Goal: Use online tool/utility: Utilize a website feature to perform a specific function

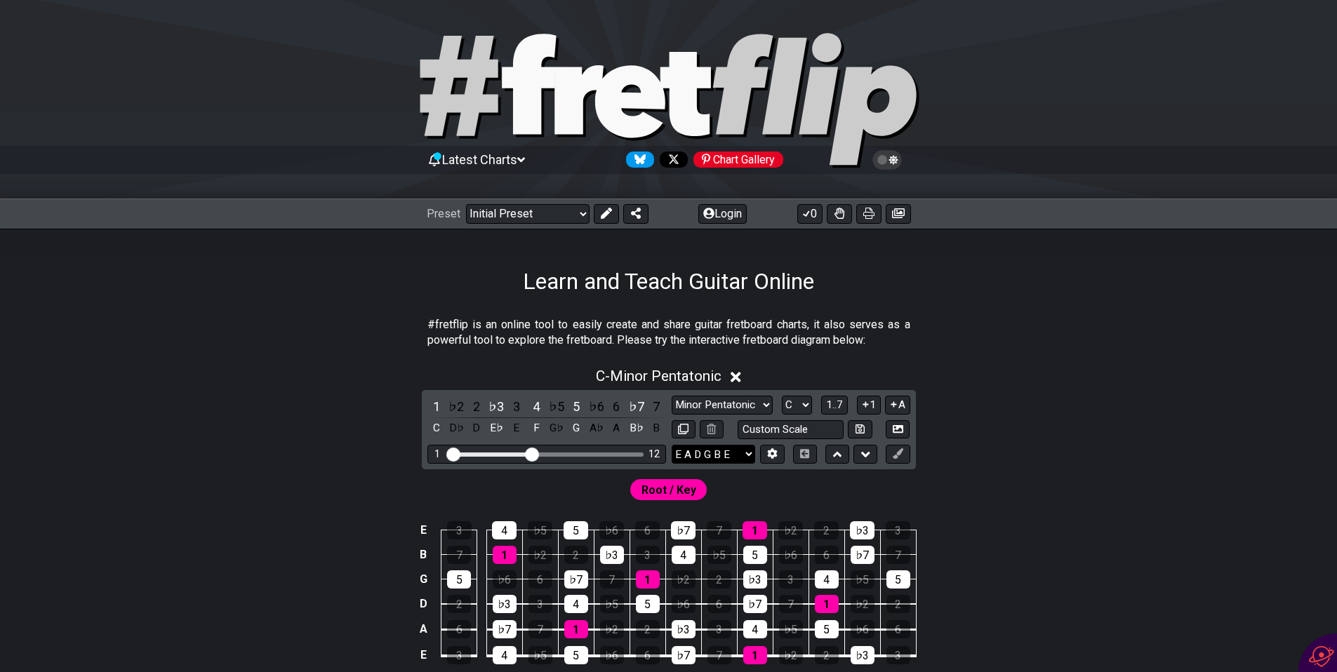
click at [752, 457] on select "E A D G B E E A D G B E E A D G B E B E A D F♯ B A D G C E A D A D G B E E♭ A♭ …" at bounding box center [714, 454] width 84 height 19
click at [705, 457] on select "E A D G B E E A D G B E E A D G B E B E A D F♯ B A D G C E A D A D G B E E♭ A♭ …" at bounding box center [714, 454] width 84 height 19
click at [780, 457] on button at bounding box center [772, 454] width 24 height 19
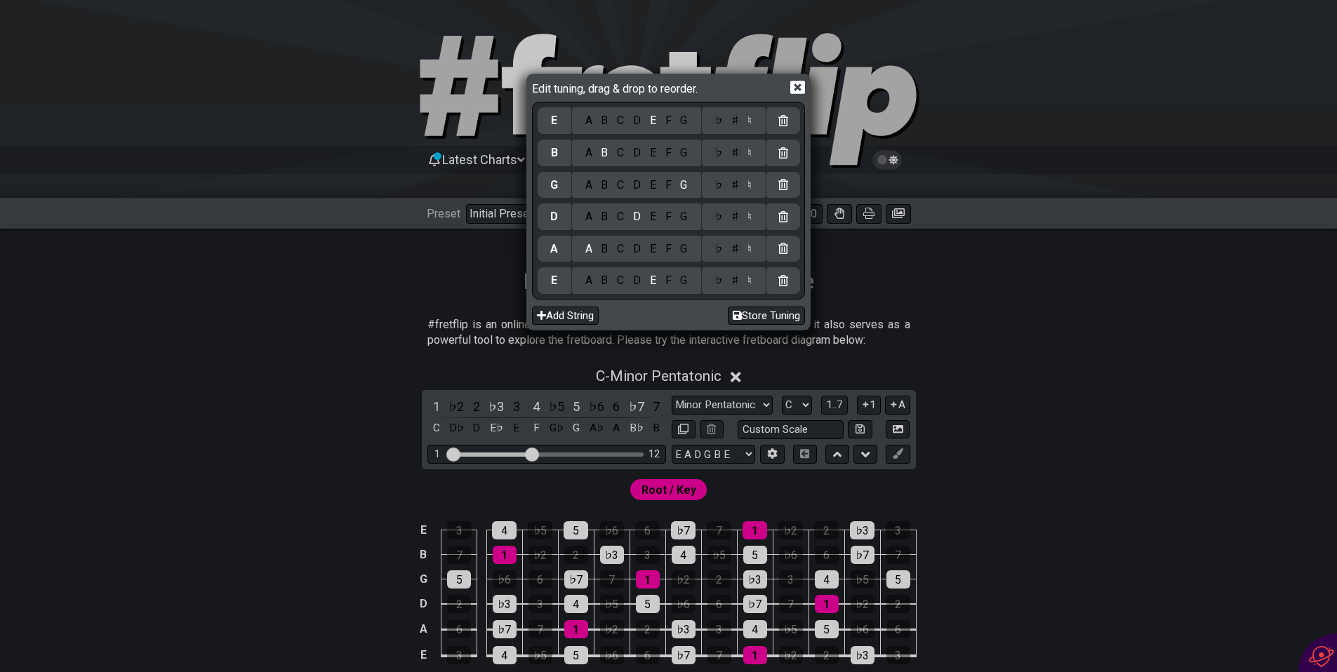
click at [582, 287] on div "A" at bounding box center [588, 280] width 16 height 15
click at [728, 283] on div "♯" at bounding box center [734, 280] width 17 height 15
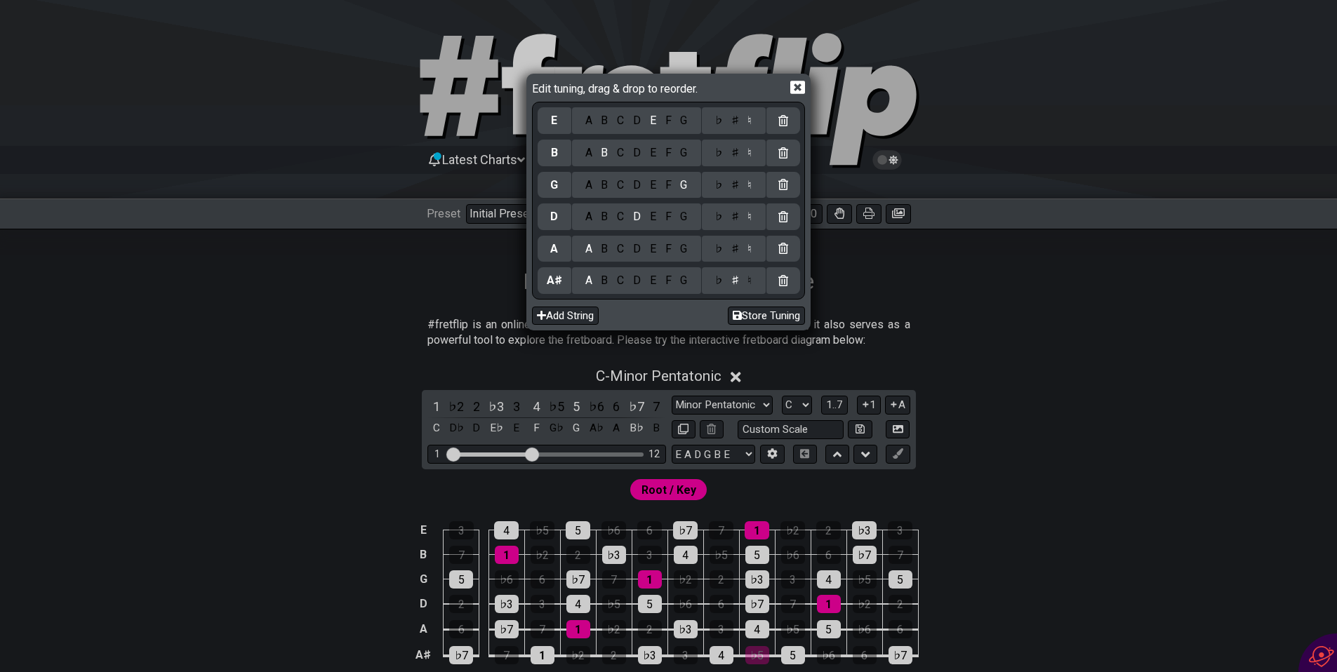
click at [665, 251] on div "F" at bounding box center [667, 248] width 15 height 15
click at [582, 215] on div "A" at bounding box center [588, 216] width 16 height 15
click at [734, 216] on div "♯" at bounding box center [734, 216] width 17 height 15
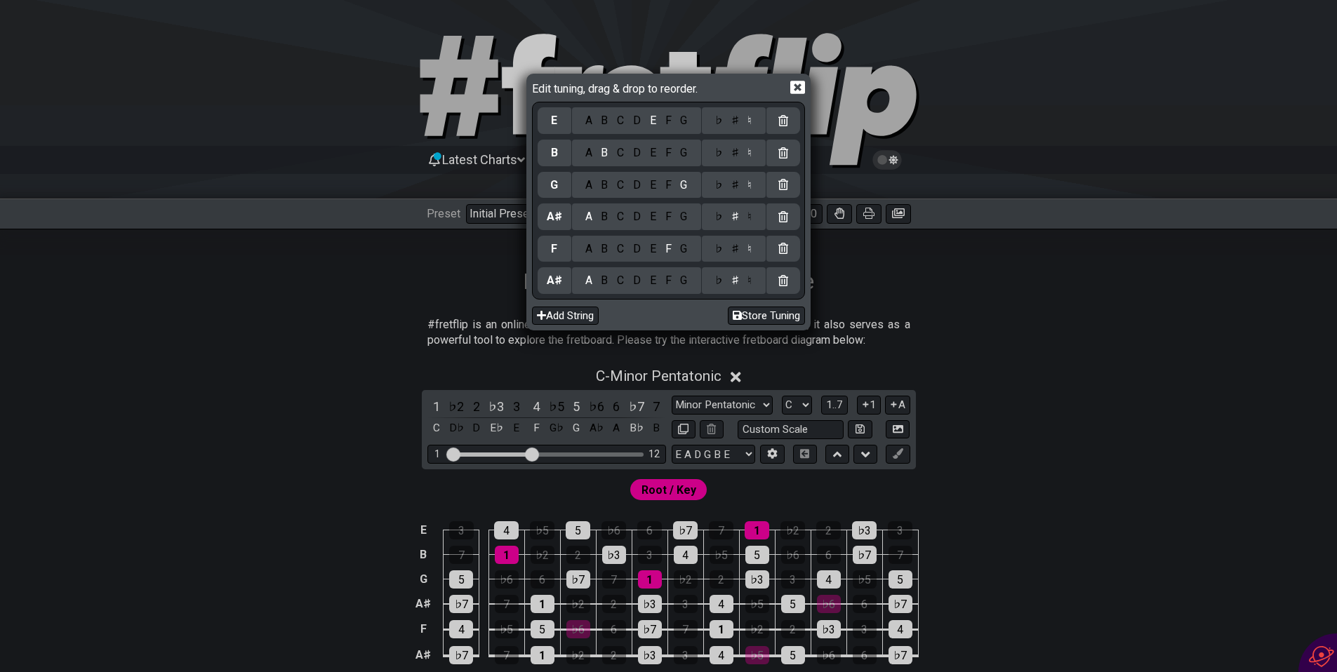
click at [633, 185] on div "D" at bounding box center [637, 185] width 17 height 15
click at [737, 183] on div "♯" at bounding box center [734, 185] width 17 height 15
click at [680, 149] on div "G" at bounding box center [684, 152] width 16 height 15
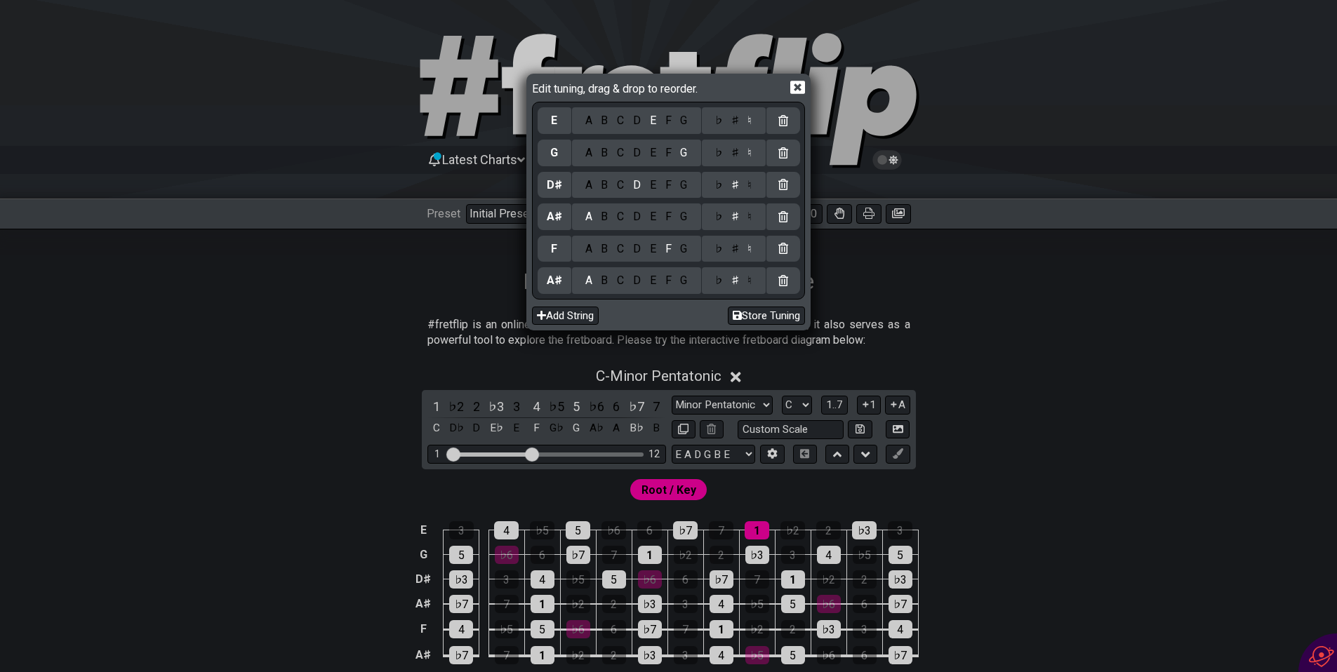
click at [615, 120] on div "C" at bounding box center [621, 120] width 16 height 15
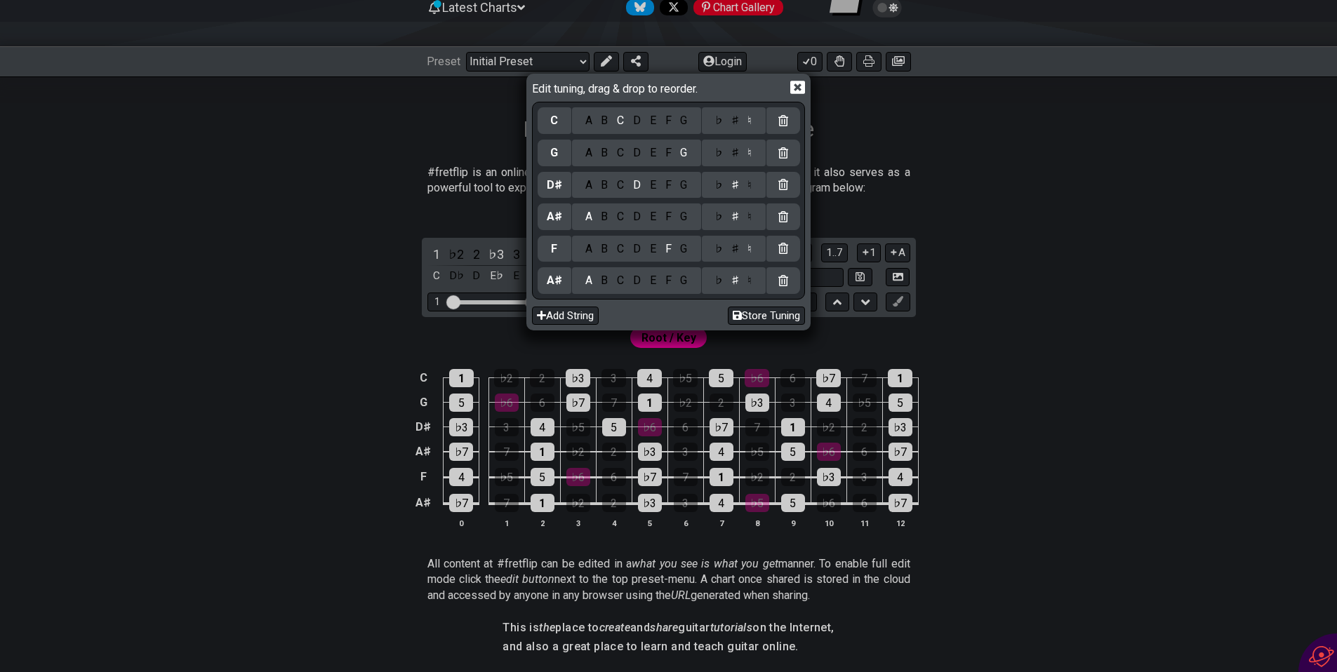
scroll to position [150, 0]
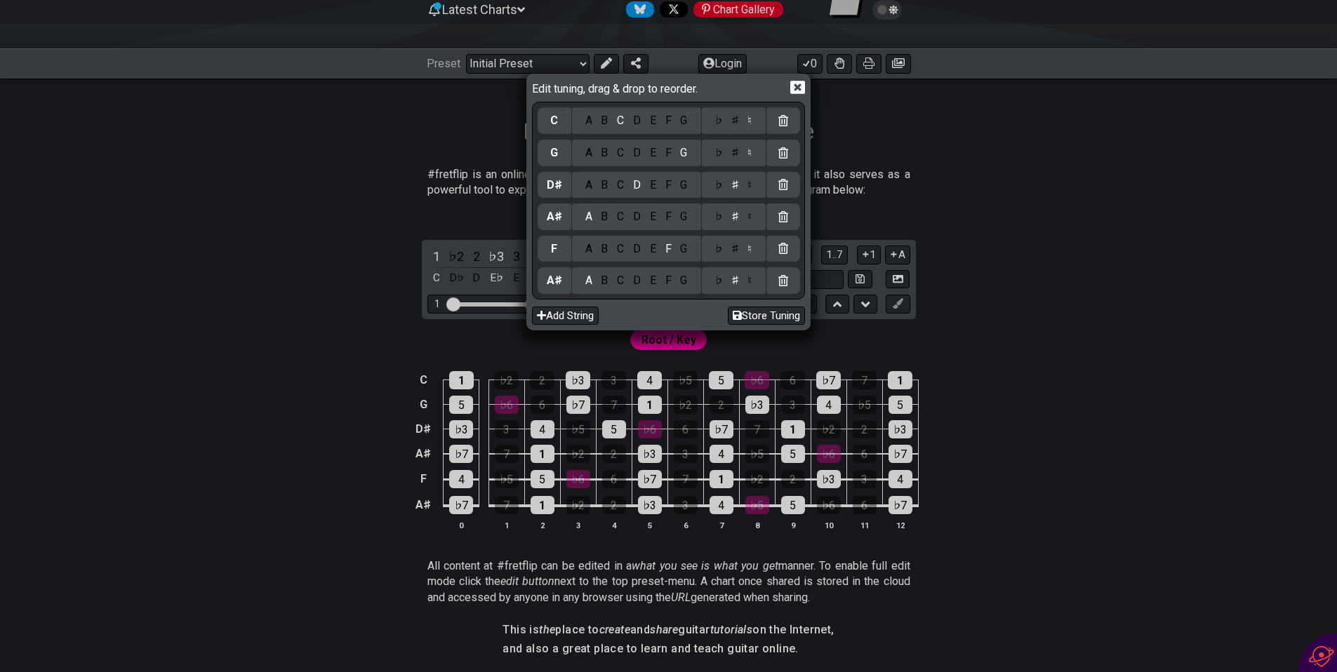
click at [1097, 288] on div "Edit tuning, drag & drop to reorder. C A B C D E F G ♭ ♯ ♮ G A B C D E F G ♭ ♯ …" at bounding box center [668, 336] width 1337 height 672
click at [804, 89] on icon at bounding box center [797, 87] width 15 height 13
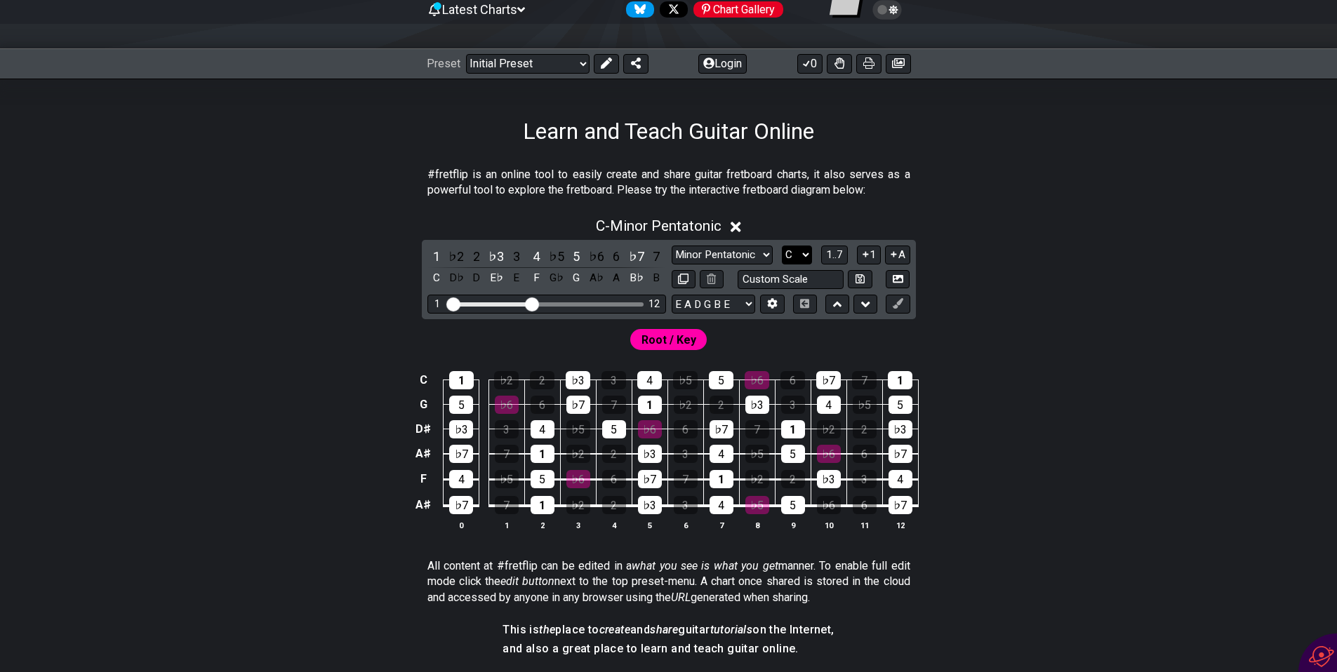
click at [803, 249] on select "A♭ A A♯ B♭ B C C♯ D♭ D D♯ E♭ E F F♯ G♭ G G♯" at bounding box center [797, 255] width 30 height 19
select select "D#"
click at [782, 246] on select "A♭ A A♯ B♭ B C C♯ D♭ D D♯ E♭ E F F♯ G♭ G G♯" at bounding box center [797, 255] width 30 height 19
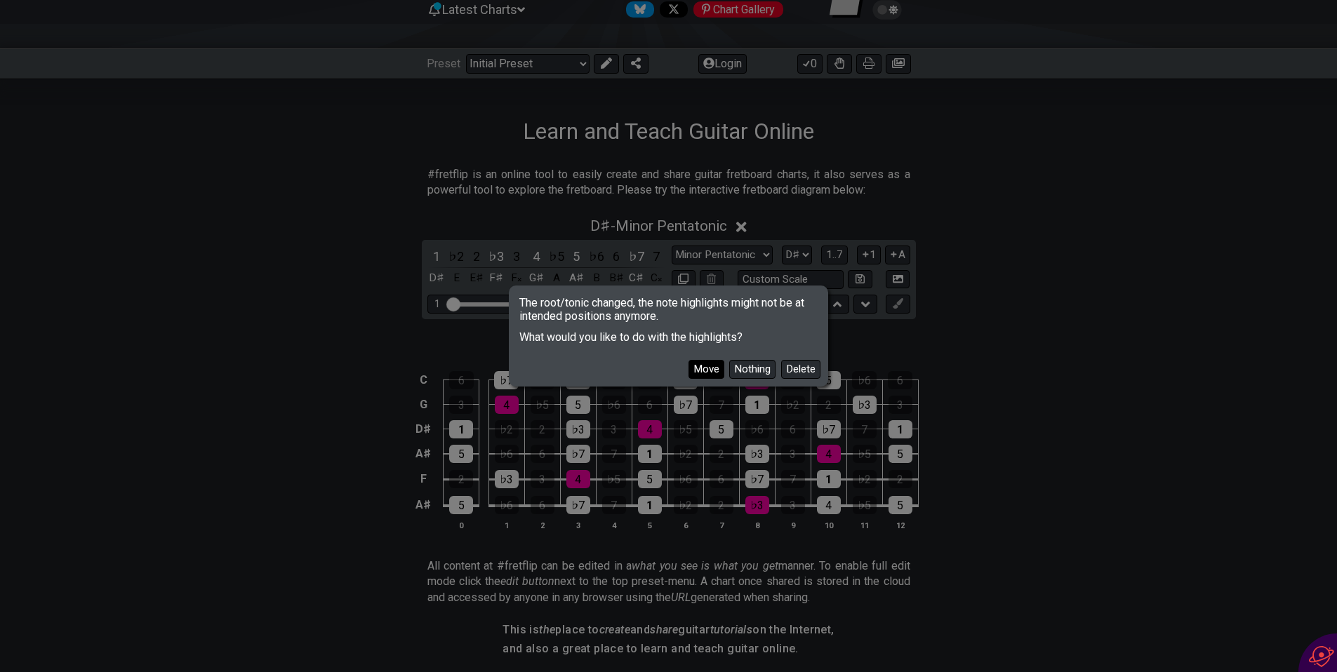
click at [704, 369] on button "Move" at bounding box center [706, 369] width 36 height 19
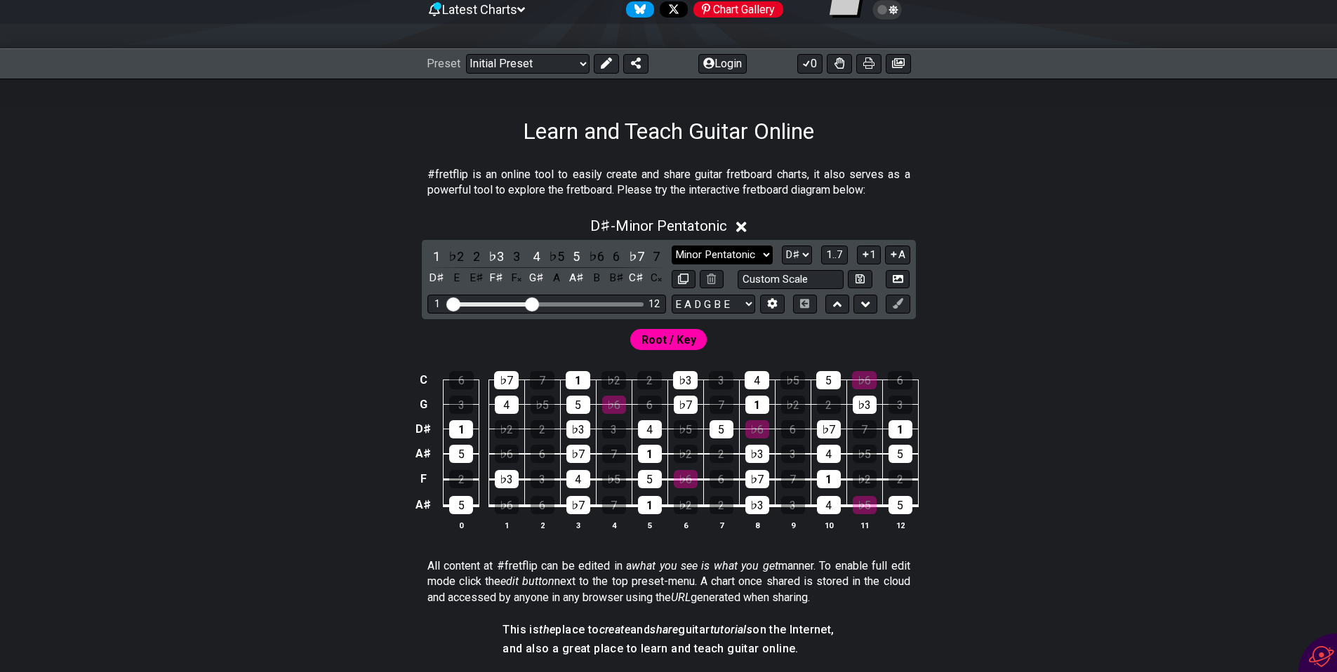
click at [733, 254] on select "Minor Pentatonic Click to edit Minor Pentatonic Major Pentatonic Minor Blues Ma…" at bounding box center [722, 255] width 101 height 19
select select "Minor / Aeolian"
click at [672, 246] on select "Minor Pentatonic Click to edit Minor Pentatonic Major Pentatonic Minor Blues Ma…" at bounding box center [722, 255] width 101 height 19
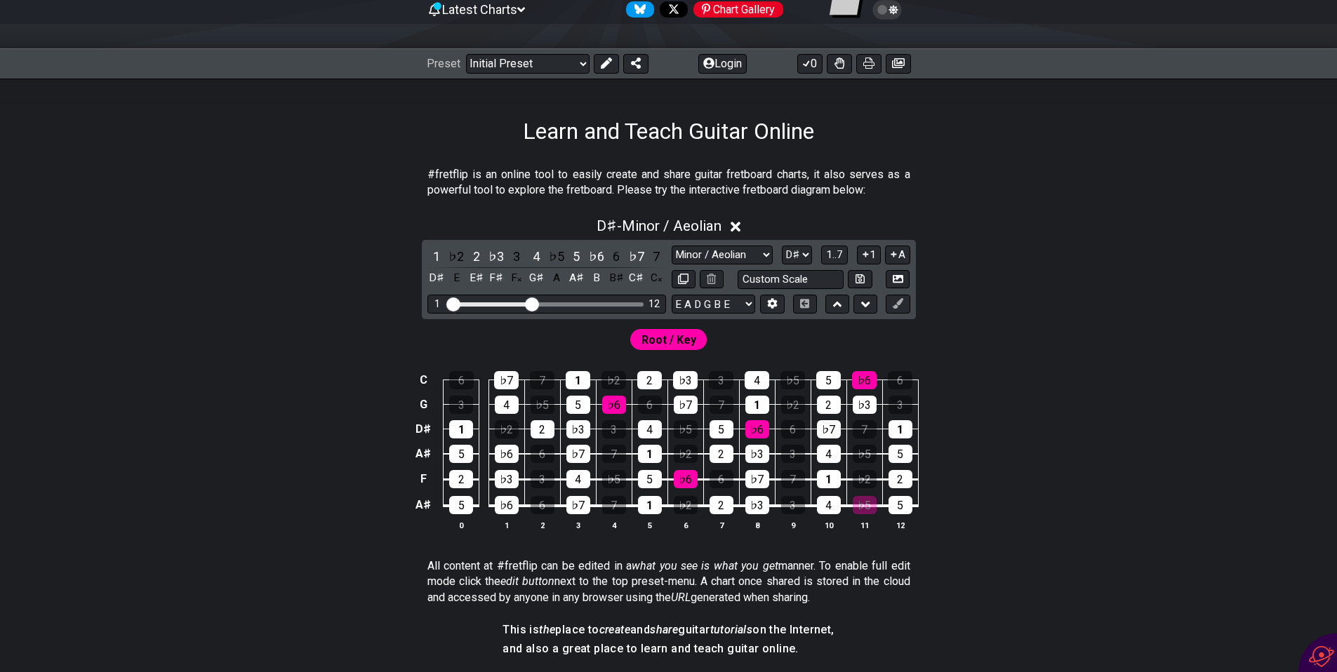
click at [1065, 359] on div "C 6 ♭7 7 1 ♭2 2 ♭3 3 4 ♭5 5 ♭6 6 G 3 4 ♭5 5 ♭6 6 ♭7 7 1 ♭2 2 ♭3 3 D♯ 1 ♭2 2 ♭3 …" at bounding box center [668, 451] width 1095 height 197
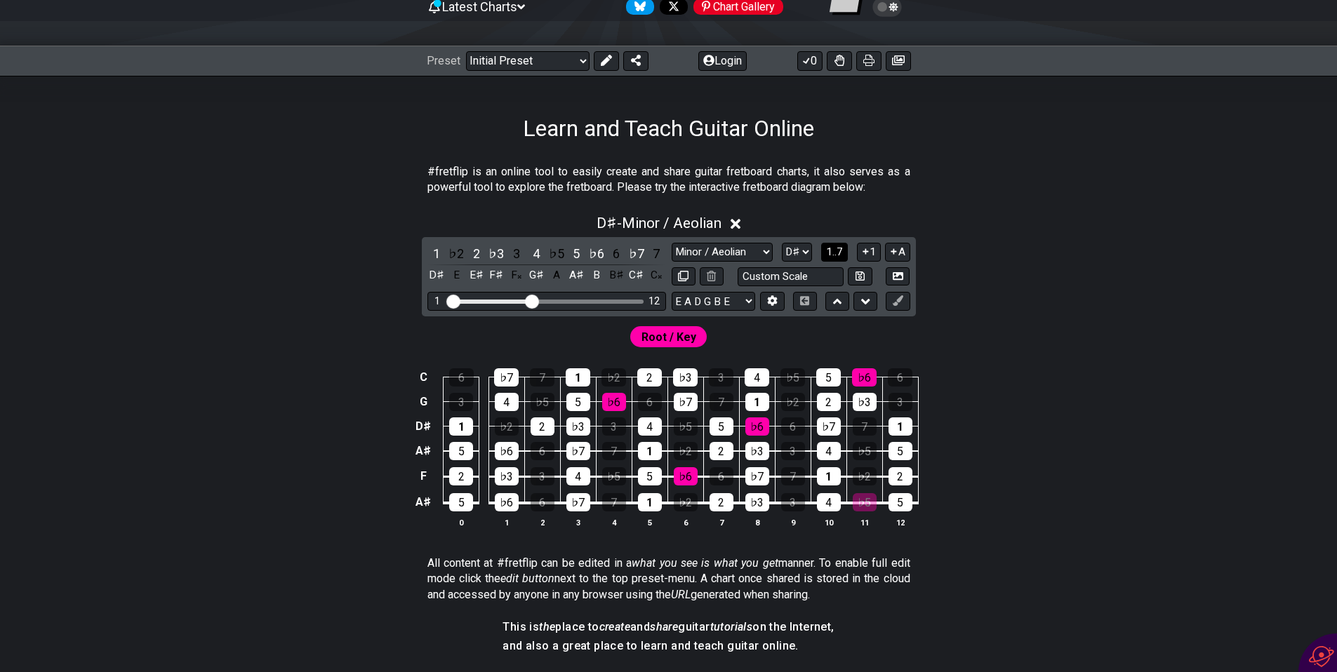
click at [827, 253] on span "1..7" at bounding box center [834, 252] width 17 height 13
click at [827, 253] on button "1..7" at bounding box center [834, 252] width 27 height 19
click at [883, 277] on div "Custom Scale" at bounding box center [790, 276] width 239 height 19
click at [1067, 428] on div "C B♯ C♯ C𝄪 D♯ E E♯ F♯ F𝄪 G♯ A A♯ B B♯ G F𝄪 G♯ A A♯ B B♯ C♯ C𝄪 D♯ E E♯ F♯ F𝄪 D♯ …" at bounding box center [668, 448] width 1095 height 197
